Goal: Check status: Check status

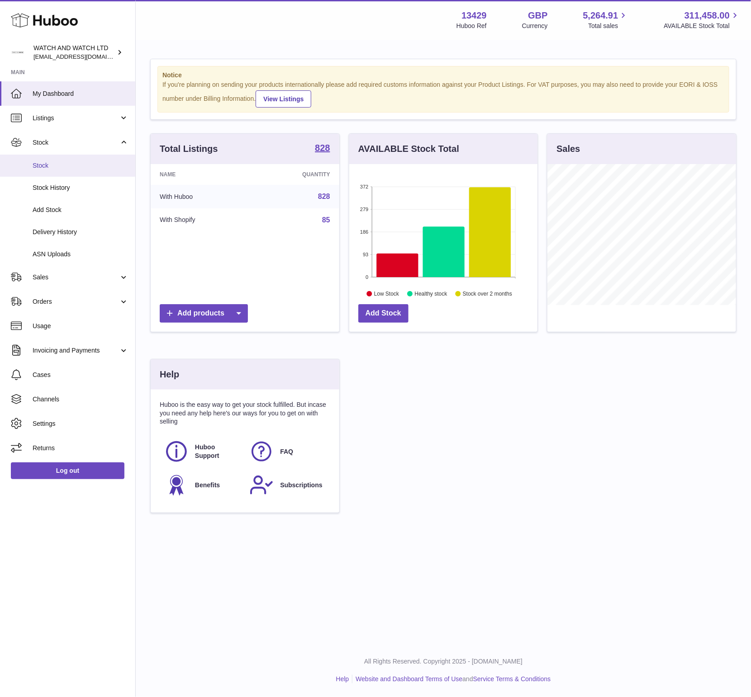
scroll to position [141, 189]
click at [55, 174] on link "Stock" at bounding box center [67, 166] width 135 height 22
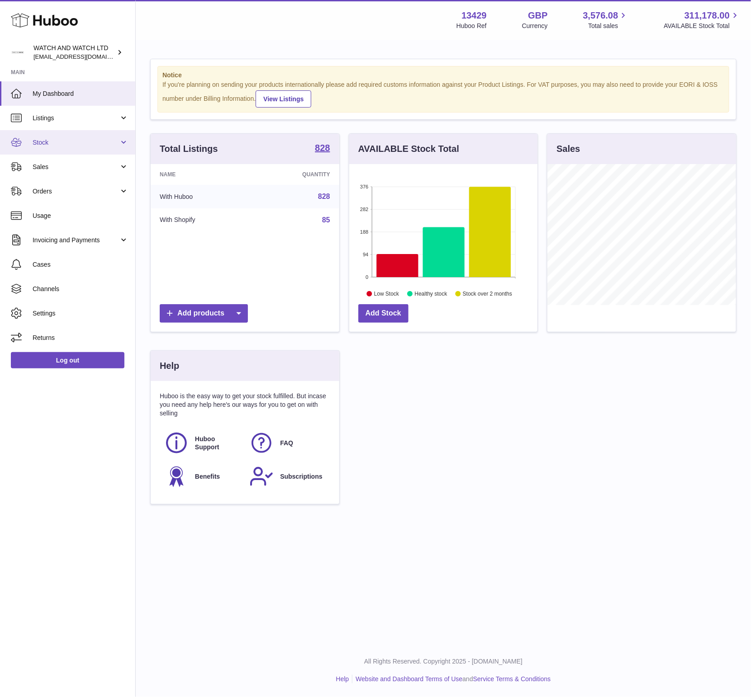
scroll to position [141, 189]
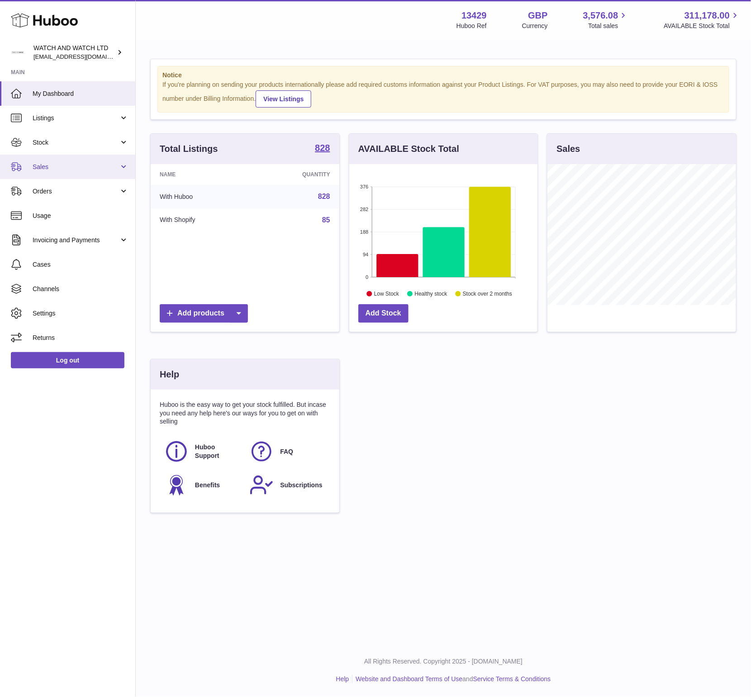
click at [57, 169] on span "Sales" at bounding box center [76, 167] width 86 height 9
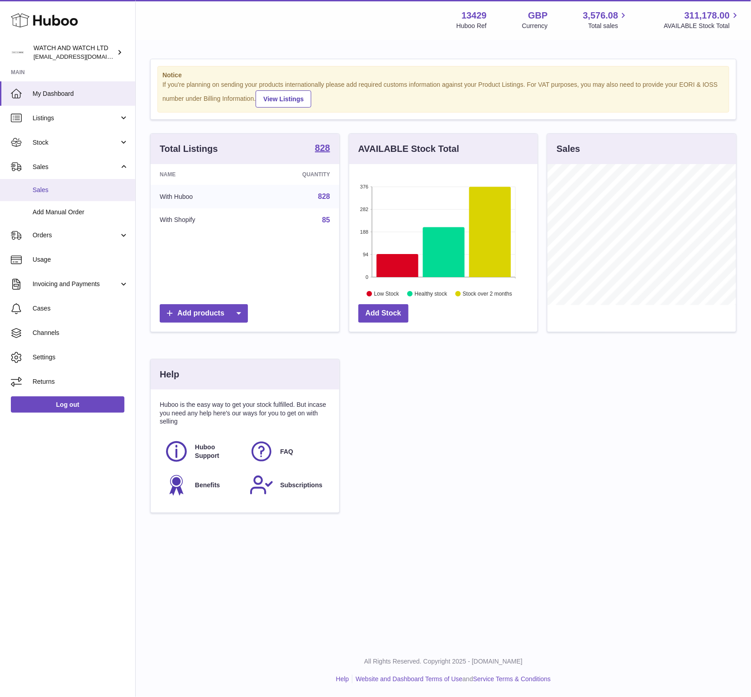
click at [57, 192] on span "Sales" at bounding box center [81, 190] width 96 height 9
click at [46, 135] on link "Stock" at bounding box center [67, 142] width 135 height 24
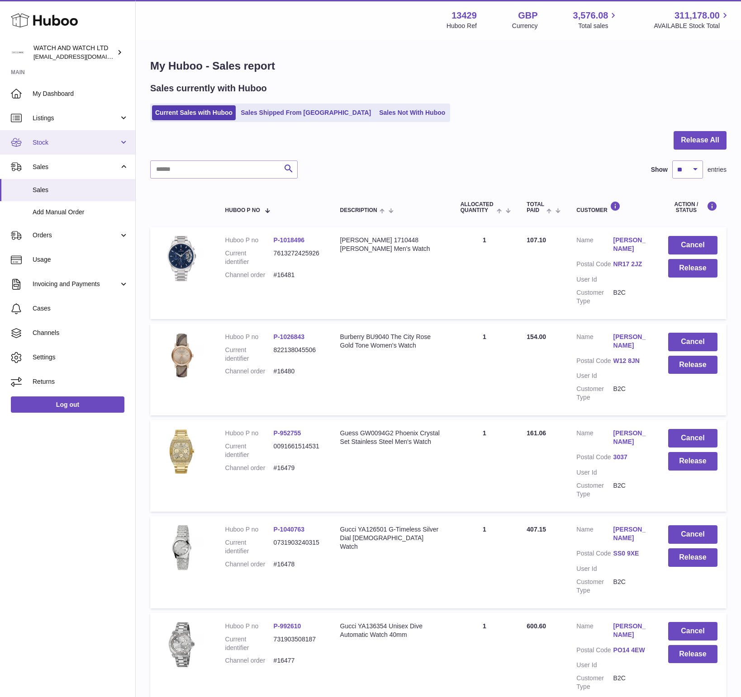
click at [49, 146] on link "Stock" at bounding box center [67, 142] width 135 height 24
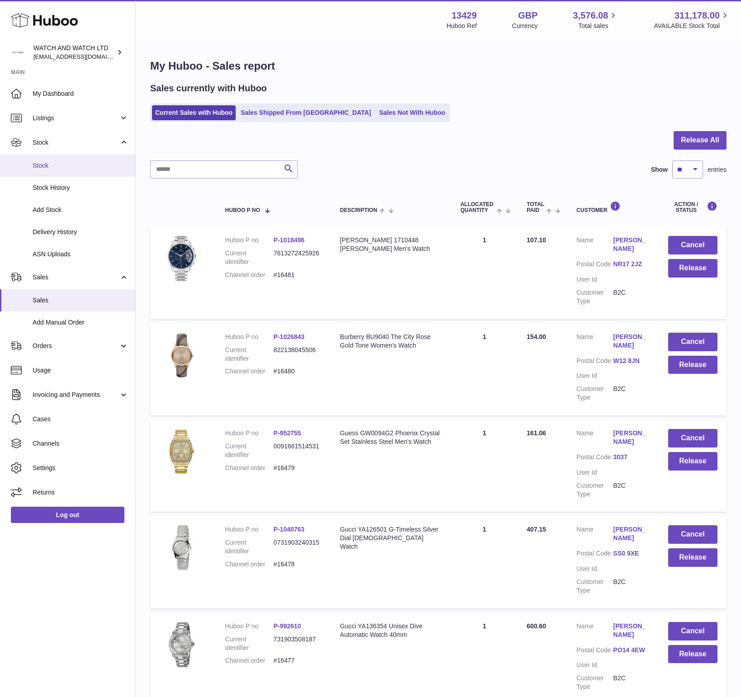
click at [48, 168] on span "Stock" at bounding box center [81, 165] width 96 height 9
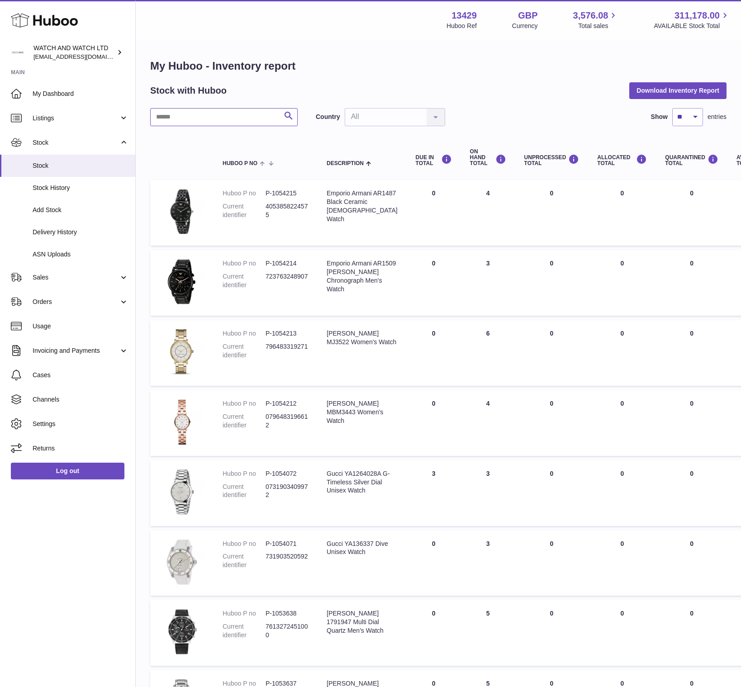
click at [241, 109] on input "text" at bounding box center [223, 117] width 147 height 18
paste input "******"
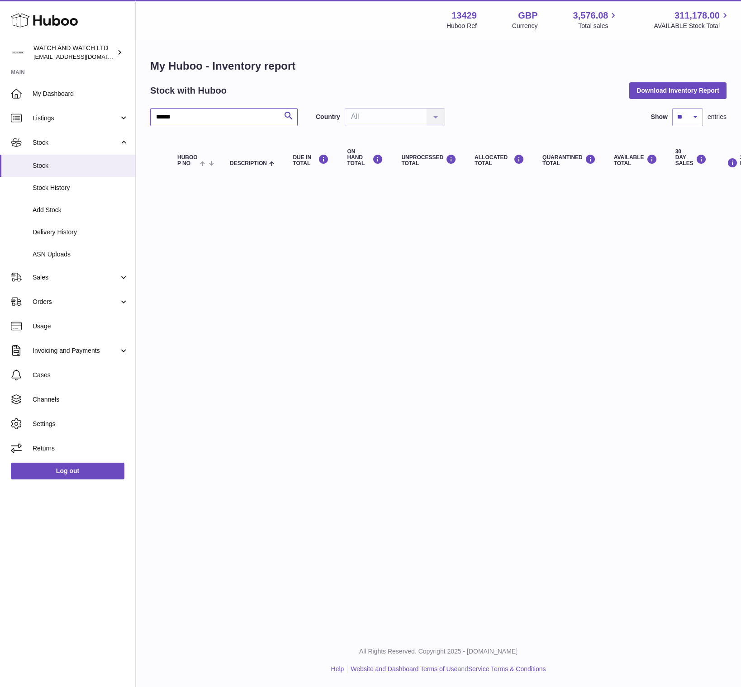
type input "******"
click at [69, 87] on link "My Dashboard" at bounding box center [67, 93] width 135 height 24
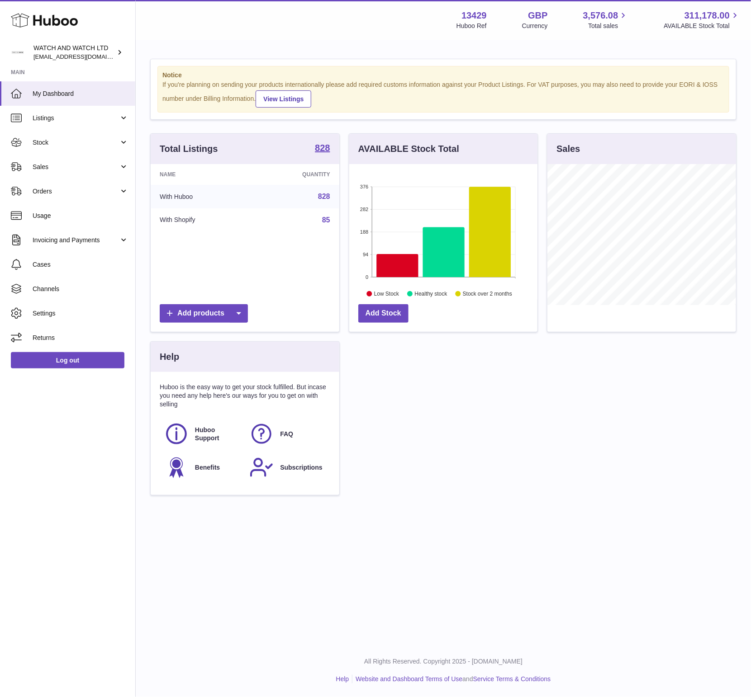
scroll to position [141, 189]
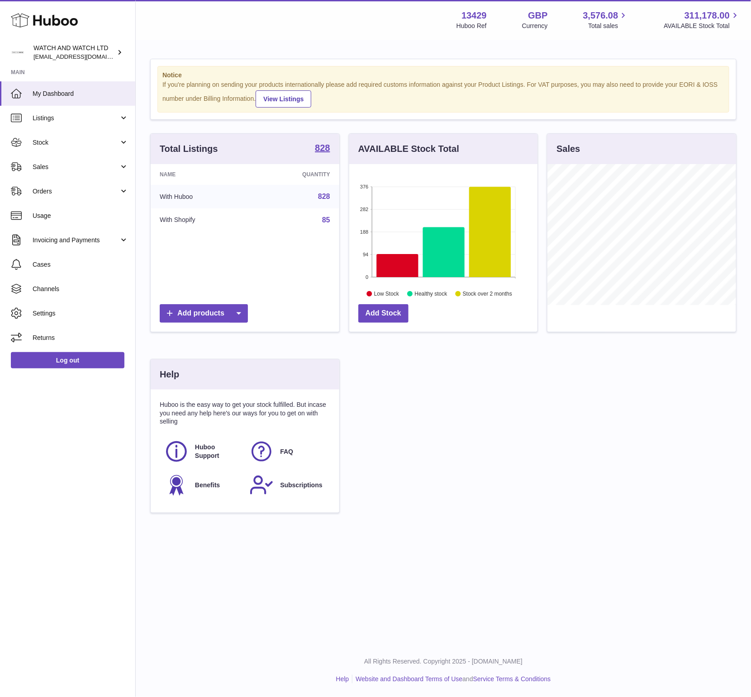
click at [739, 462] on div "Total Listings 828 Name Quantity With Huboo 828 With Shopify 85 Add products AV…" at bounding box center [443, 327] width 595 height 389
